Goal: Task Accomplishment & Management: Manage account settings

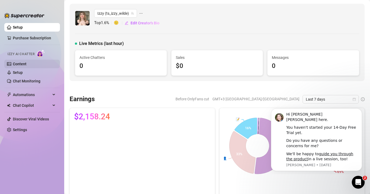
click at [23, 63] on link "Content" at bounding box center [20, 64] width 14 height 4
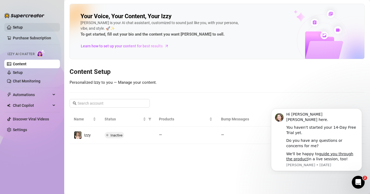
click at [16, 25] on link "Setup" at bounding box center [18, 27] width 10 height 4
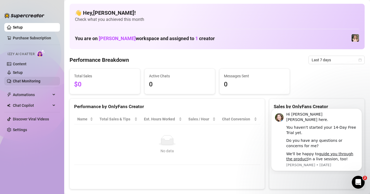
click at [21, 81] on link "Chat Monitoring" at bounding box center [27, 81] width 28 height 4
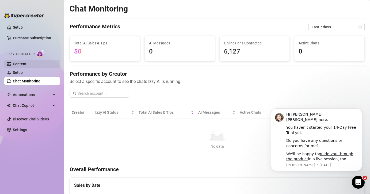
click at [17, 64] on link "Content" at bounding box center [20, 64] width 14 height 4
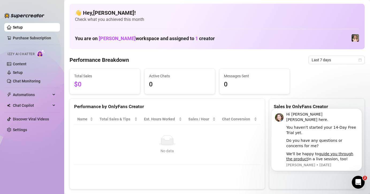
click at [21, 51] on div "Izzy AI Chatter" at bounding box center [31, 54] width 48 height 8
click at [23, 74] on link "Setup" at bounding box center [18, 72] width 10 height 4
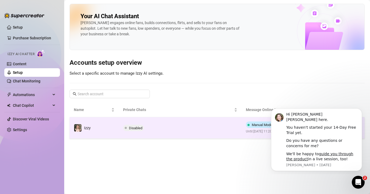
click at [134, 128] on span "Disabled" at bounding box center [135, 128] width 13 height 4
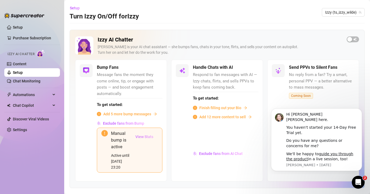
click at [139, 137] on span "View Stats" at bounding box center [144, 137] width 18 height 4
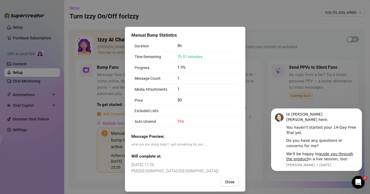
click at [179, 121] on span "Yes" at bounding box center [181, 121] width 7 height 5
click at [229, 180] on span "Close" at bounding box center [230, 182] width 10 height 4
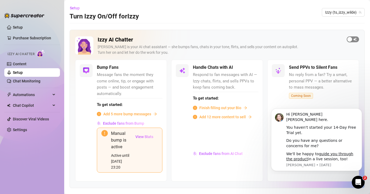
click at [352, 40] on span "button" at bounding box center [353, 39] width 12 height 6
click at [118, 114] on span "Add 5 more bump messages" at bounding box center [127, 114] width 48 height 6
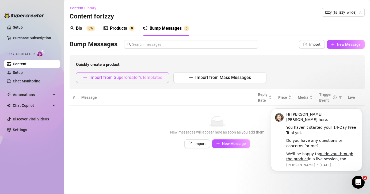
click at [114, 78] on span "Import from Supercreator's templates" at bounding box center [125, 77] width 73 height 5
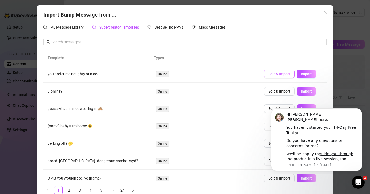
click at [281, 75] on span "Edit & Import" at bounding box center [280, 74] width 22 height 4
type textarea "you prefer me naughty or nice?"
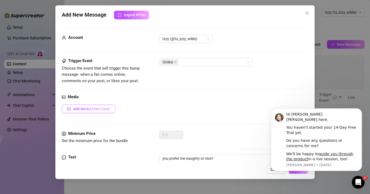
click at [85, 109] on span "Add Media from Vault" at bounding box center [91, 109] width 37 height 4
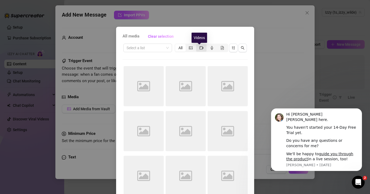
click at [200, 48] on icon "video-camera" at bounding box center [202, 48] width 4 height 4
click at [198, 45] on input "segmented control" at bounding box center [198, 45] width 0 height 0
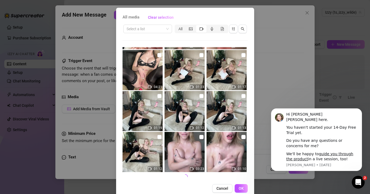
scroll to position [29, 0]
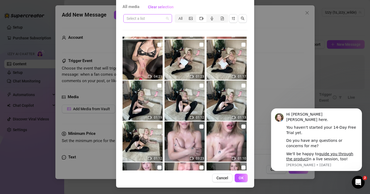
click at [138, 18] on input "search" at bounding box center [145, 18] width 37 height 8
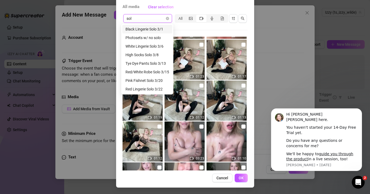
type input "solo"
click at [153, 55] on div "High Socks Solo 3/8" at bounding box center [148, 55] width 44 height 6
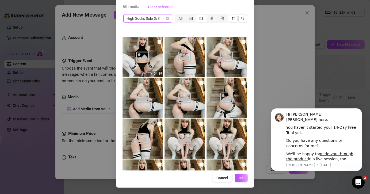
click at [157, 41] on input "checkbox" at bounding box center [159, 42] width 4 height 4
checkbox input "true"
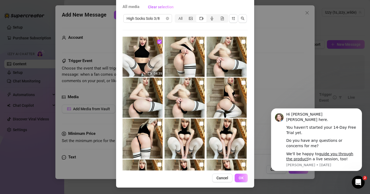
click at [242, 177] on button "OK" at bounding box center [241, 178] width 13 height 9
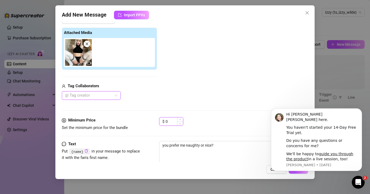
click at [175, 123] on input "0" at bounding box center [174, 122] width 17 height 8
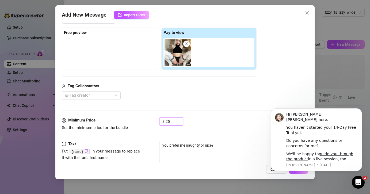
type input "25"
click at [232, 115] on div "Media Add Media from Vault Free preview Pay to view Tag Collaborators @ Tag cre…" at bounding box center [183, 60] width 242 height 113
click at [361, 110] on icon "Dismiss notification" at bounding box center [360, 110] width 3 height 3
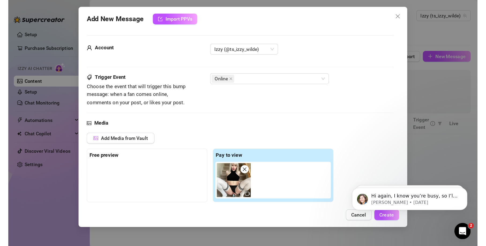
scroll to position [95, 0]
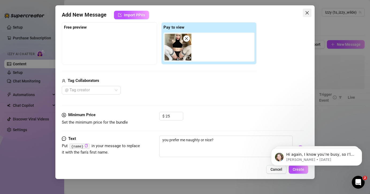
click at [307, 12] on icon "close" at bounding box center [306, 12] width 3 height 3
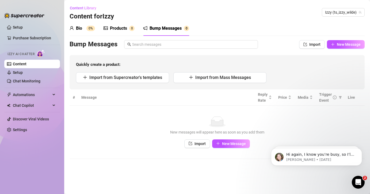
click at [125, 96] on th "Message" at bounding box center [166, 97] width 177 height 16
click at [82, 99] on th "Message" at bounding box center [166, 97] width 177 height 16
click at [241, 145] on span "New Message" at bounding box center [234, 144] width 24 height 4
type textarea "Type your message here..."
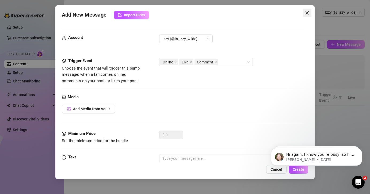
click at [306, 12] on icon "close" at bounding box center [306, 12] width 3 height 3
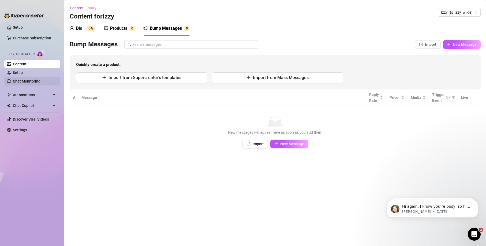
click at [14, 83] on link "Chat Monitoring" at bounding box center [27, 81] width 28 height 4
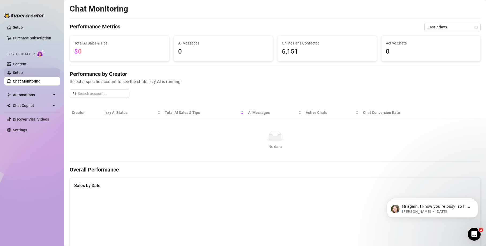
click at [23, 73] on link "Setup" at bounding box center [18, 72] width 10 height 4
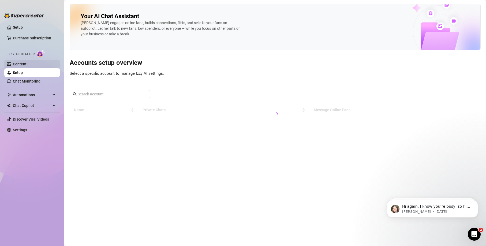
click at [17, 64] on link "Content" at bounding box center [20, 64] width 14 height 4
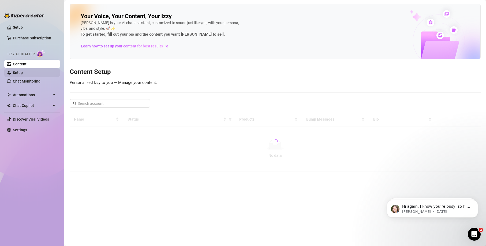
click at [18, 71] on link "Setup" at bounding box center [18, 72] width 10 height 4
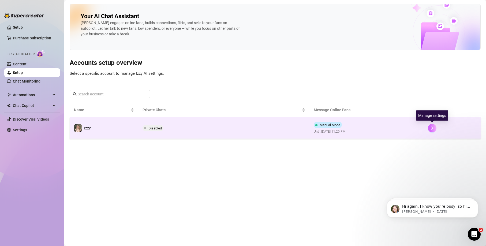
click at [370, 128] on icon "right" at bounding box center [432, 128] width 4 height 4
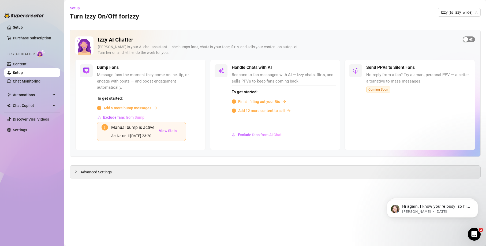
click at [370, 41] on span "button" at bounding box center [468, 39] width 12 height 6
click at [331, 67] on span "button" at bounding box center [330, 68] width 12 height 6
click at [13, 28] on link "Setup" at bounding box center [18, 27] width 10 height 4
